Goal: Transaction & Acquisition: Subscribe to service/newsletter

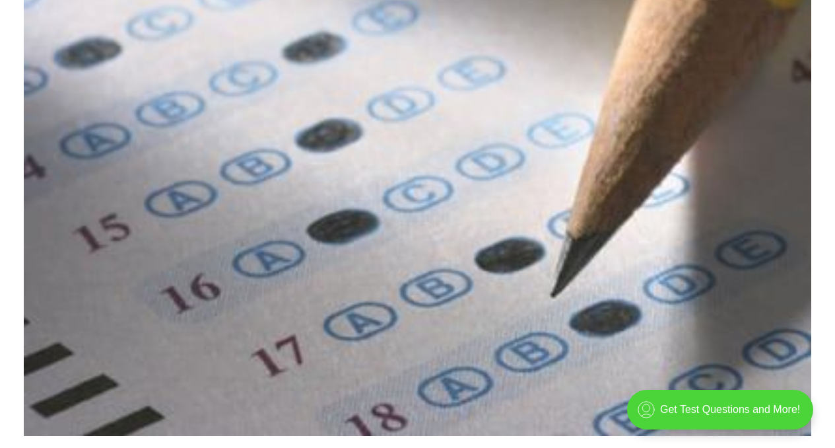
scroll to position [151, 0]
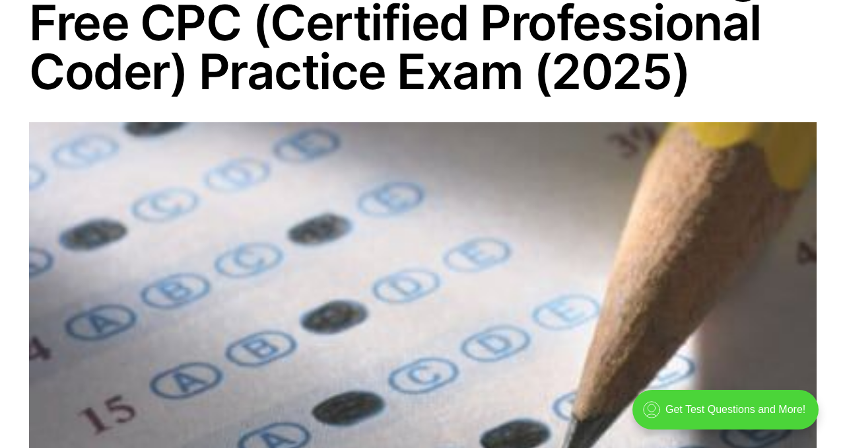
scroll to position [240, 0]
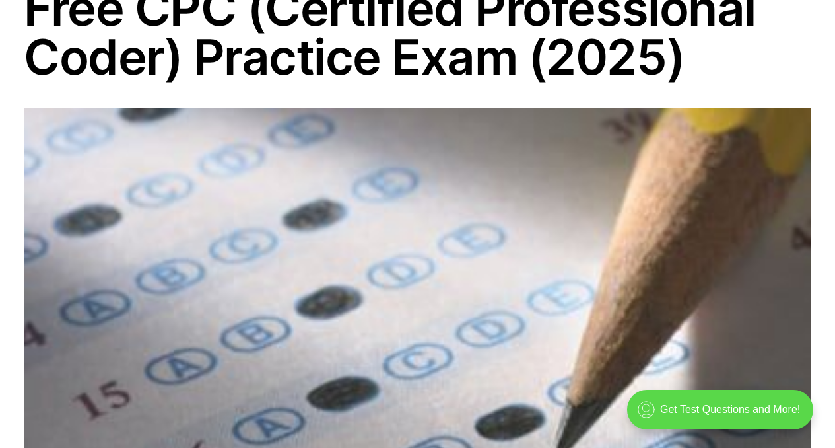
click at [735, 406] on div ".cls-1{fill:none;stroke:currentColor;stroke-linecap:round;stroke-linejoin:round…" at bounding box center [720, 410] width 186 height 40
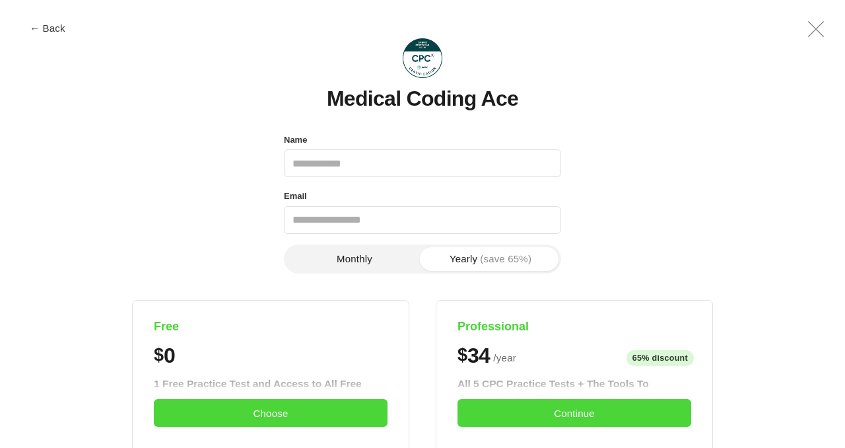
scroll to position [0, 0]
click at [480, 162] on input "Name" at bounding box center [422, 163] width 277 height 28
type input "**********"
click at [375, 250] on button "Monthly" at bounding box center [355, 259] width 136 height 24
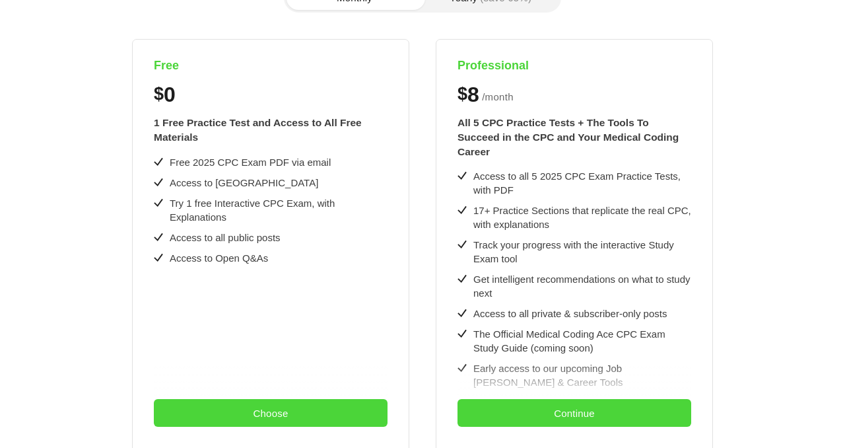
scroll to position [268, 0]
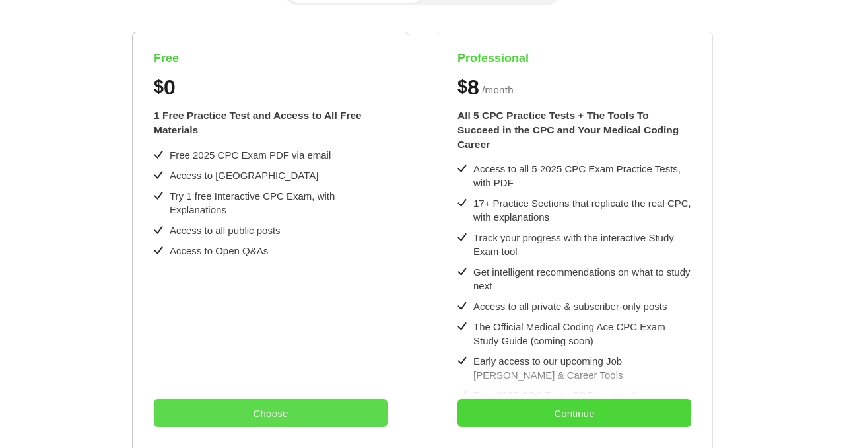
click at [269, 407] on button "Choose" at bounding box center [271, 413] width 234 height 28
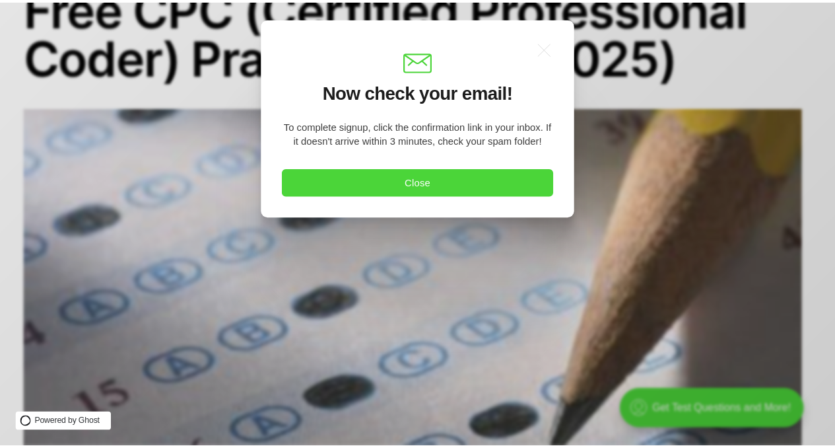
scroll to position [0, 0]
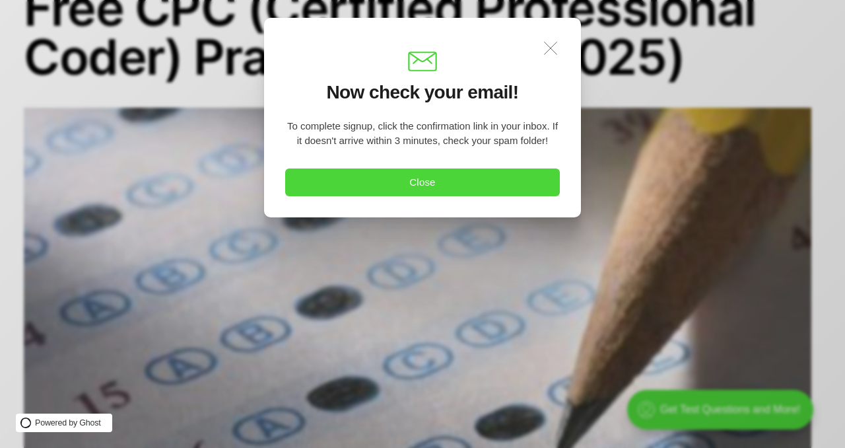
click at [550, 53] on icon ".a{fill:none;stroke:currentColor;stroke-linecap:round;stroke-linejoin:round;str…" at bounding box center [550, 48] width 29 height 29
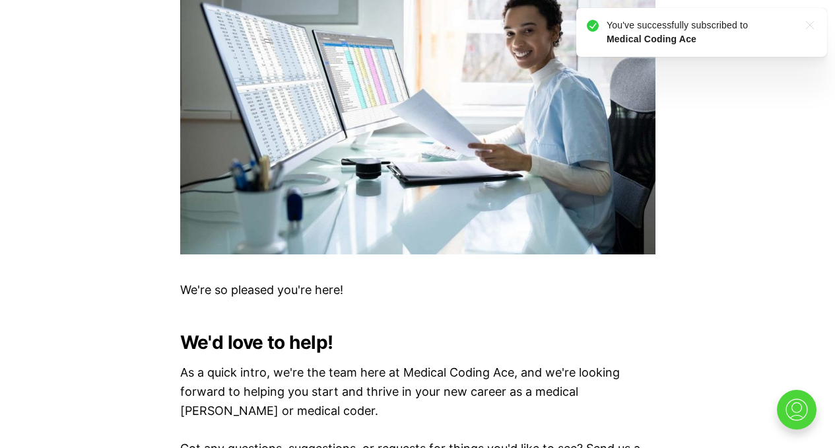
scroll to position [728, 0]
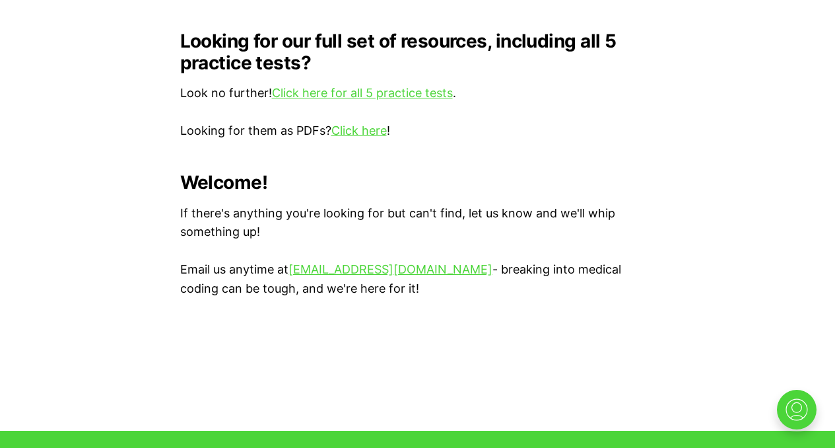
scroll to position [1355, 0]
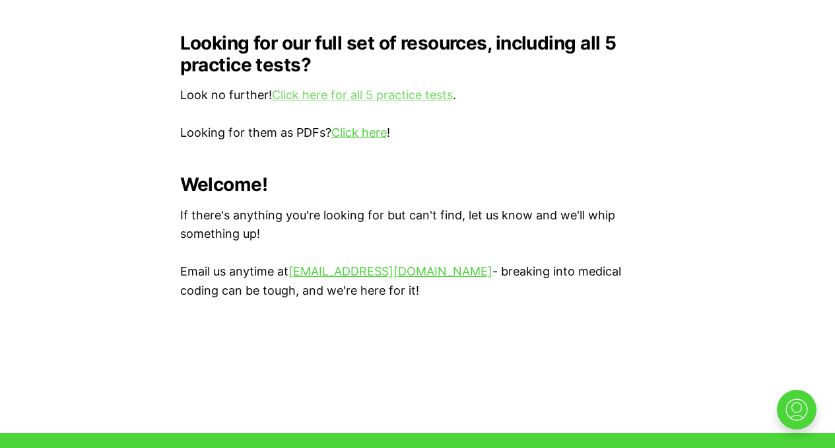
click at [401, 88] on link "Click here for all 5 practice tests" at bounding box center [362, 95] width 181 height 14
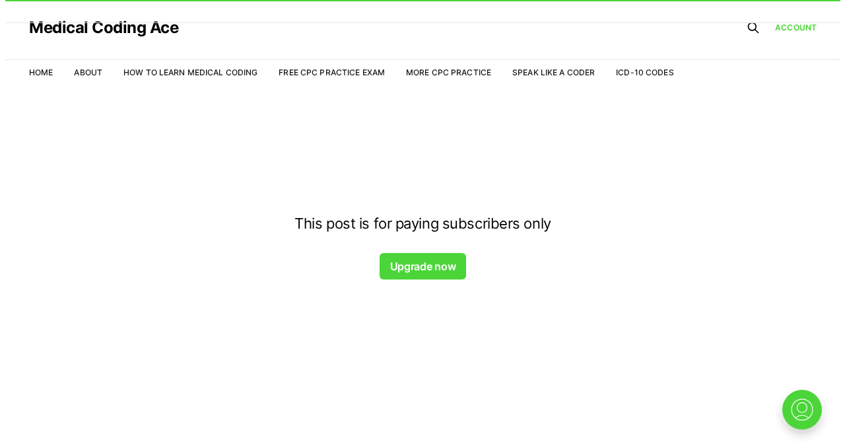
scroll to position [32, 0]
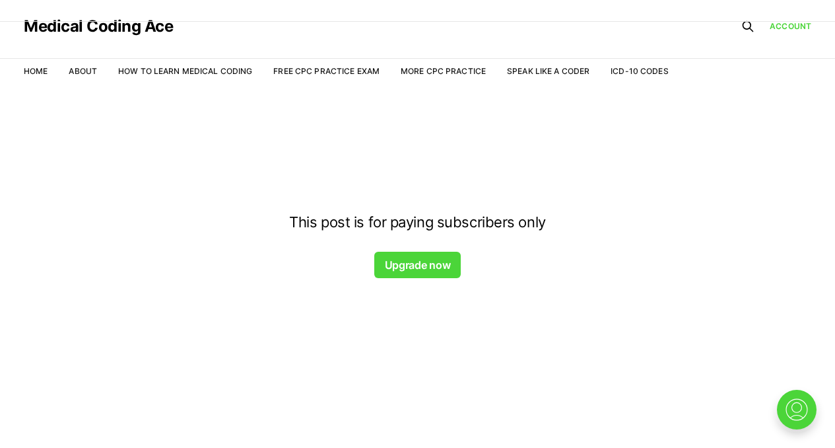
click at [341, 69] on div at bounding box center [417, 116] width 835 height 106
click at [312, 68] on div at bounding box center [417, 116] width 835 height 106
click at [188, 72] on div at bounding box center [417, 116] width 835 height 106
drag, startPoint x: 451, startPoint y: 270, endPoint x: 491, endPoint y: 249, distance: 44.9
click at [491, 249] on section "This post is for paying subscribers only Upgrade now" at bounding box center [417, 246] width 475 height 64
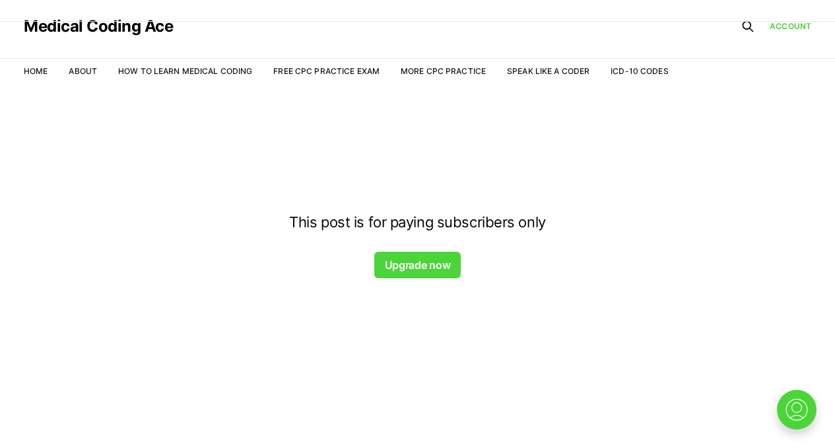
click at [441, 261] on button "Upgrade now" at bounding box center [417, 265] width 86 height 26
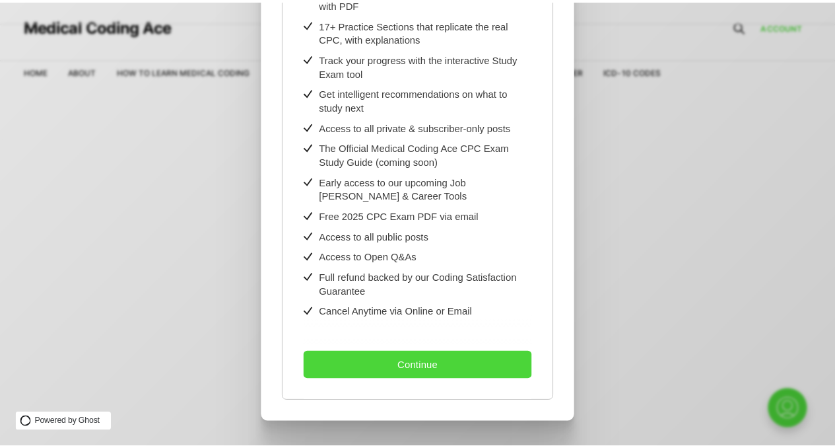
scroll to position [281, 0]
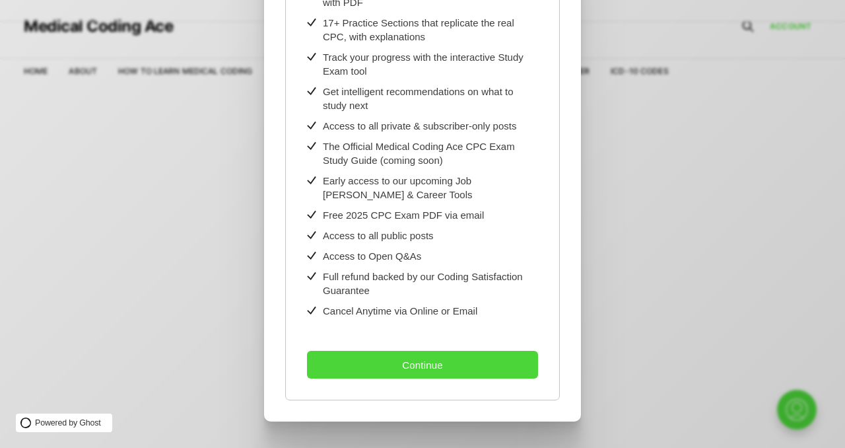
drag, startPoint x: 442, startPoint y: 355, endPoint x: 472, endPoint y: 250, distance: 108.7
click at [472, 250] on div "All 5 CPC Practice Tests + The Tools To Succeed in the CPC and Your Medical Cod…" at bounding box center [422, 147] width 231 height 461
click at [675, 186] on div ".a{fill:none;stroke:currentColor;stroke-linecap:round;stroke-linejoin:round;str…" at bounding box center [432, 224] width 865 height 448
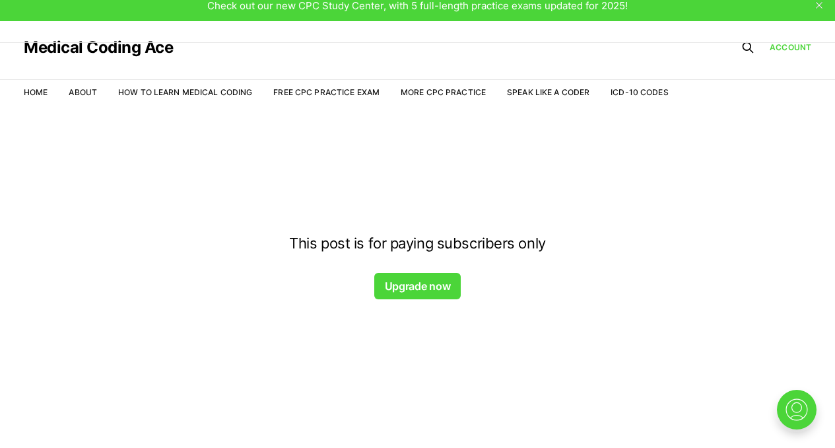
scroll to position [1, 0]
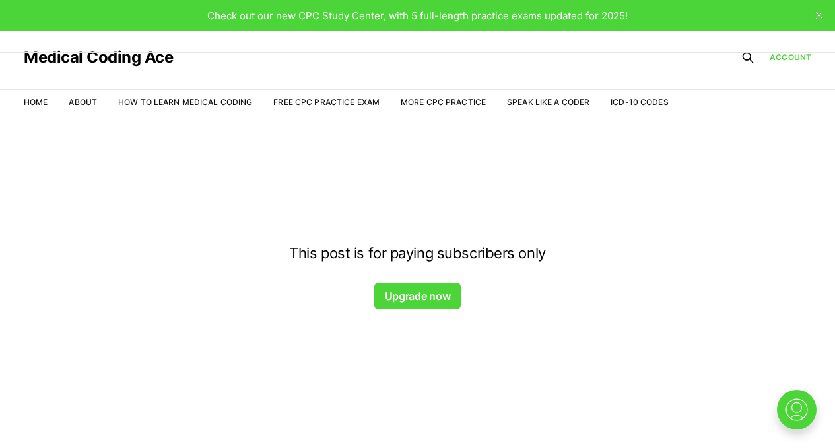
click at [629, 98] on div at bounding box center [417, 147] width 835 height 106
click at [570, 103] on div at bounding box center [417, 147] width 835 height 106
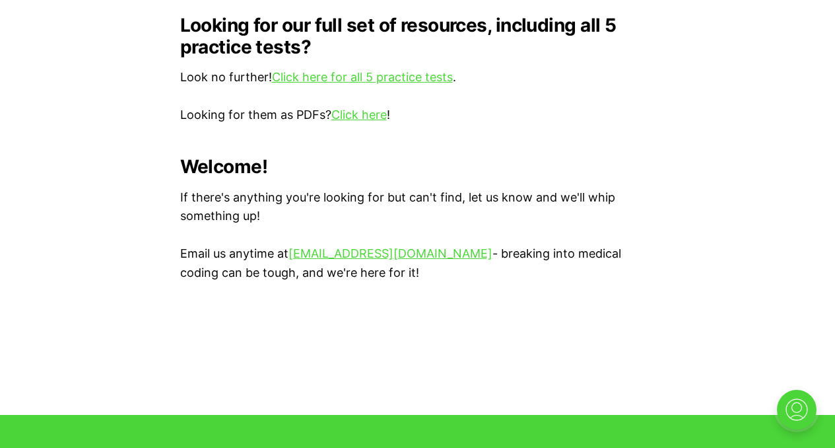
scroll to position [1194, 0]
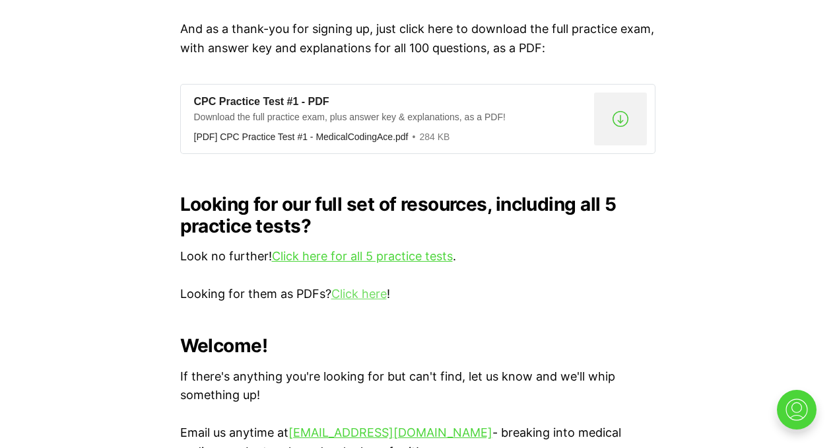
click at [355, 287] on link "Click here" at bounding box center [358, 294] width 55 height 14
